Goal: Task Accomplishment & Management: Manage account settings

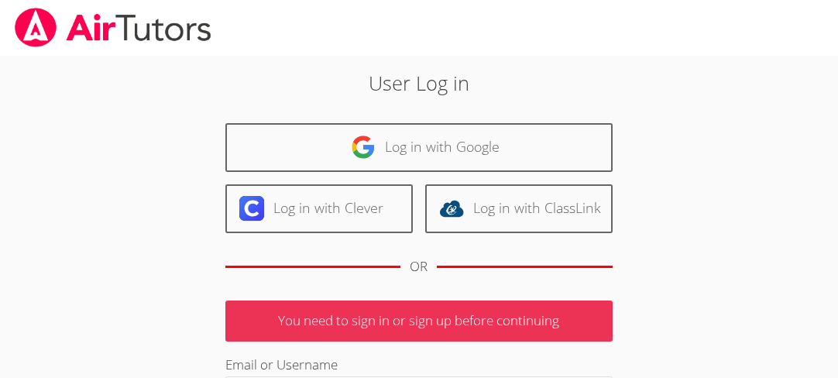
scroll to position [32, 0]
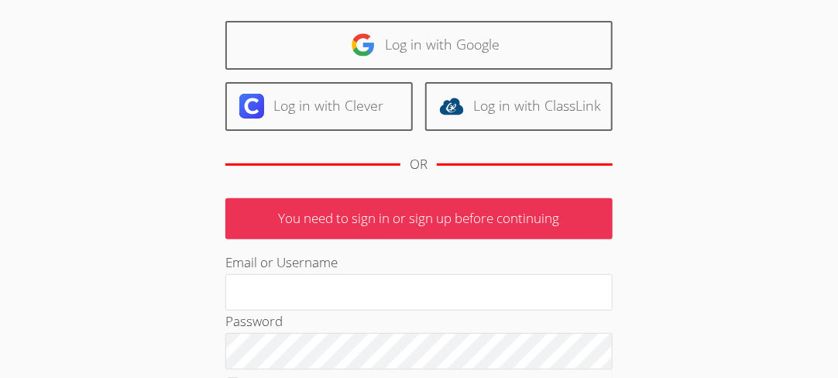
scroll to position [149, 0]
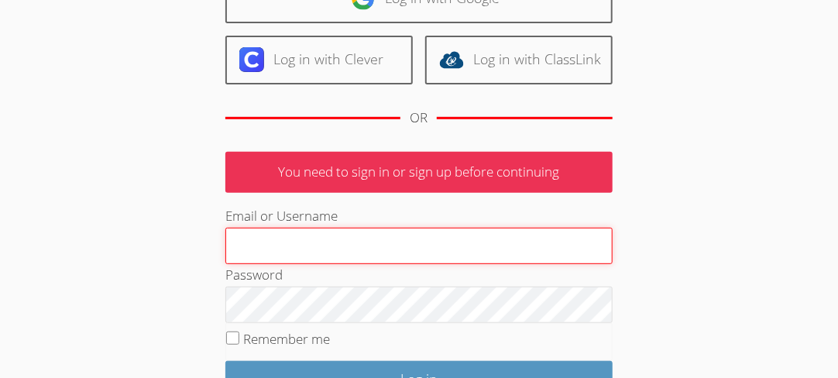
click at [552, 237] on input "Email or Username" at bounding box center [418, 246] width 387 height 37
type input "j"
click at [449, 254] on input "j" at bounding box center [418, 246] width 387 height 37
type input "j"
